Goal: Task Accomplishment & Management: Manage account settings

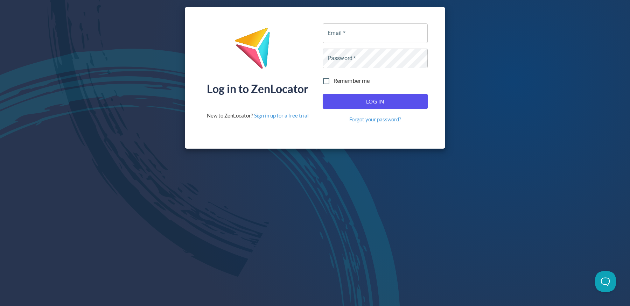
type input "[EMAIL_ADDRESS][DOMAIN_NAME]"
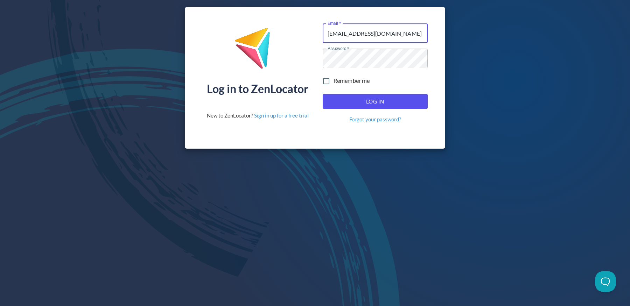
click at [386, 98] on span "Log In" at bounding box center [375, 101] width 90 height 9
click at [378, 103] on span "Log In" at bounding box center [375, 101] width 90 height 9
type input "[EMAIL_ADDRESS][DOMAIN_NAME]"
click at [334, 103] on span "Log In" at bounding box center [375, 101] width 90 height 9
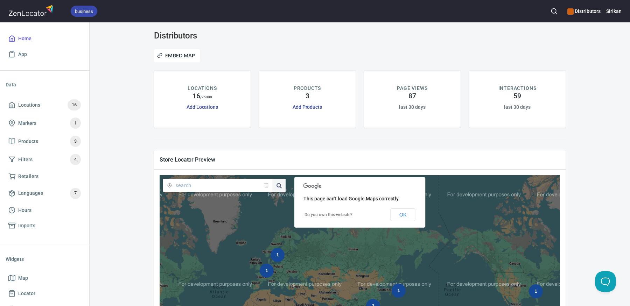
click at [619, 10] on h6 "Sirikan" at bounding box center [613, 11] width 15 height 8
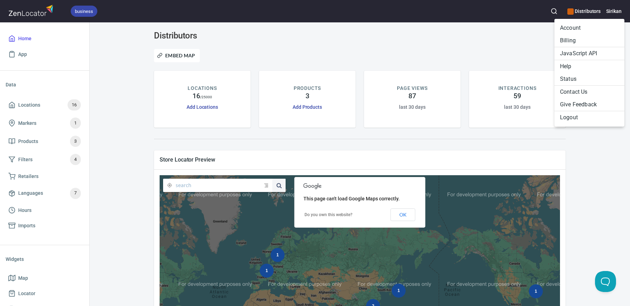
click at [589, 38] on li "Billing" at bounding box center [589, 40] width 70 height 13
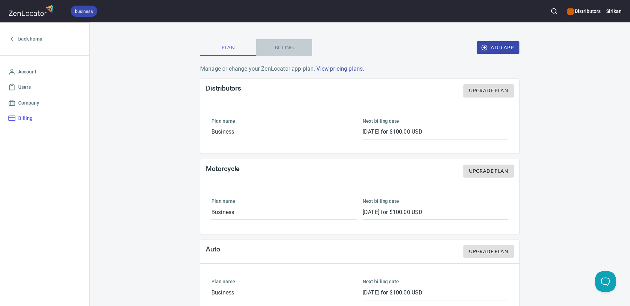
click at [277, 44] on span "Billing" at bounding box center [284, 47] width 48 height 9
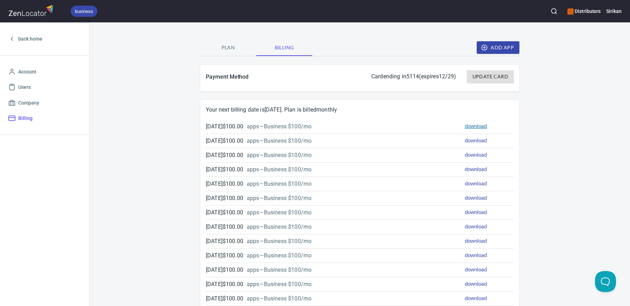
click at [483, 127] on link "download" at bounding box center [476, 126] width 22 height 6
